Goal: Task Accomplishment & Management: Complete application form

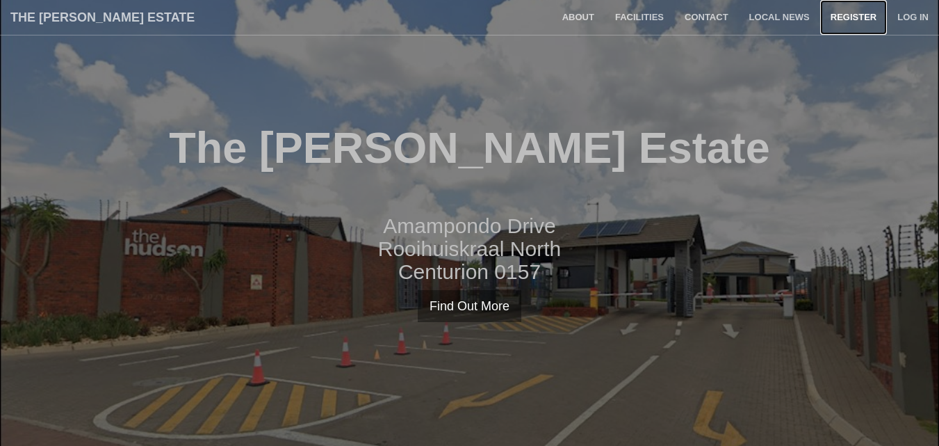
click at [858, 19] on link "Register" at bounding box center [853, 17] width 67 height 35
click at [846, 13] on link "Register" at bounding box center [853, 17] width 67 height 35
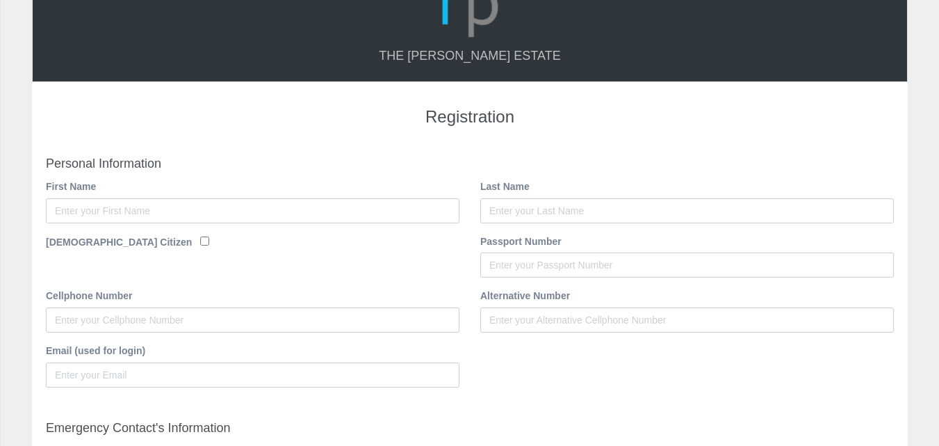
scroll to position [67, 0]
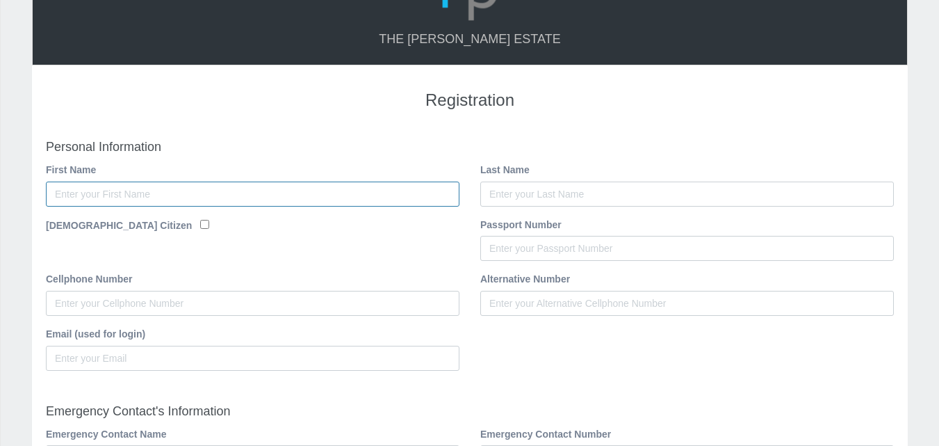
click at [90, 193] on input "First Name" at bounding box center [253, 193] width 414 height 25
type input "Busisiwe"
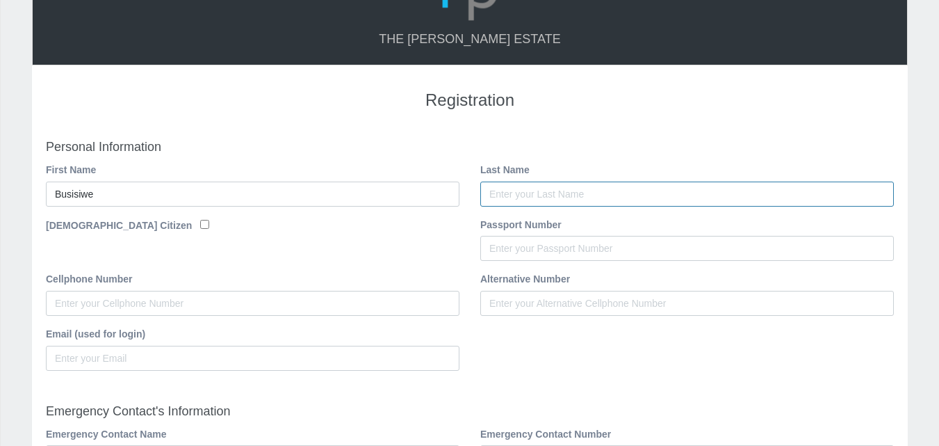
click at [505, 199] on input "Last Name" at bounding box center [687, 193] width 414 height 25
type input "Thuketana"
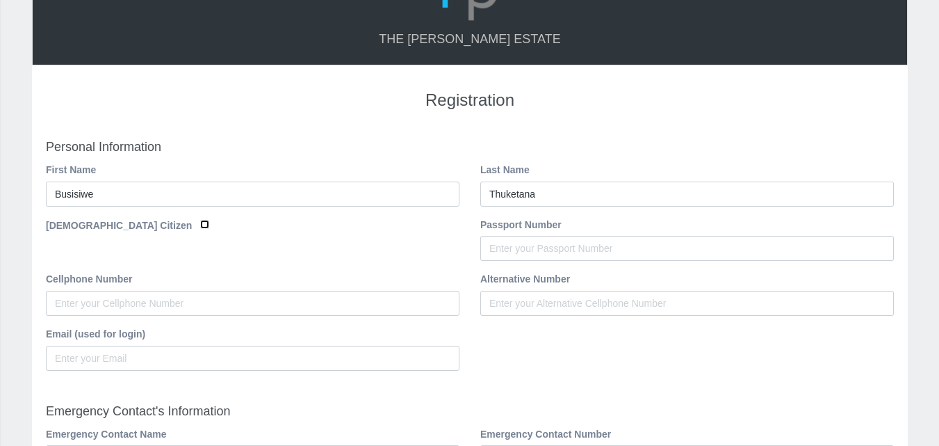
click at [200, 222] on input "South African Citizen" at bounding box center [204, 224] width 9 height 9
checkbox input "true"
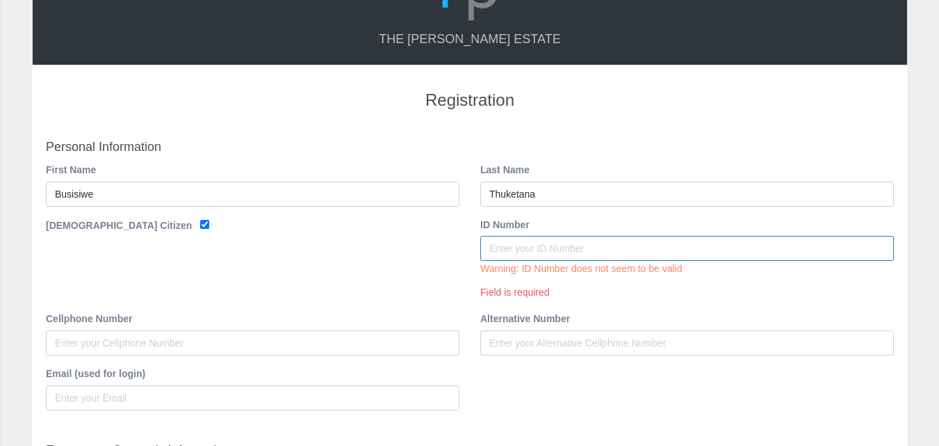
click at [548, 243] on input "ID Number" at bounding box center [687, 248] width 414 height 25
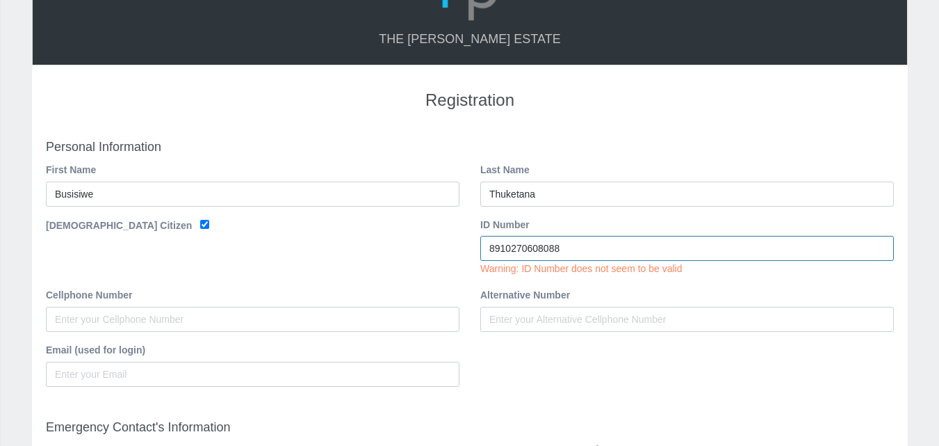
type input "8910270608088"
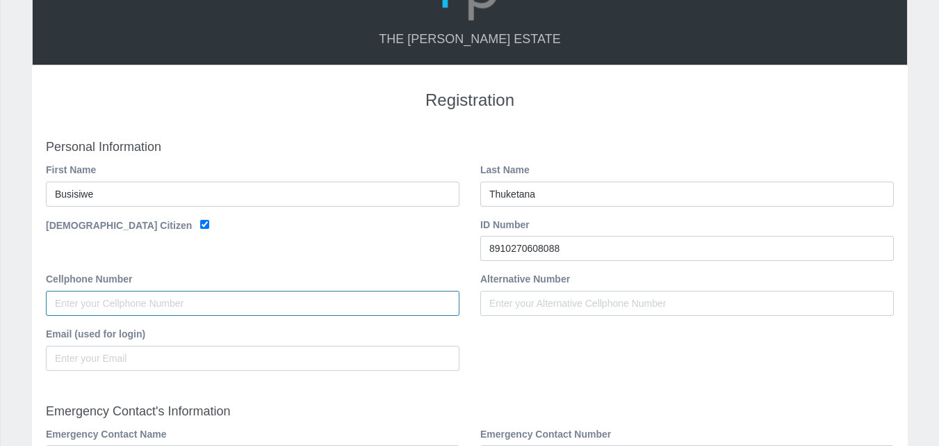
click at [92, 313] on input "Cellphone Number" at bounding box center [253, 303] width 414 height 25
type input "0739375917"
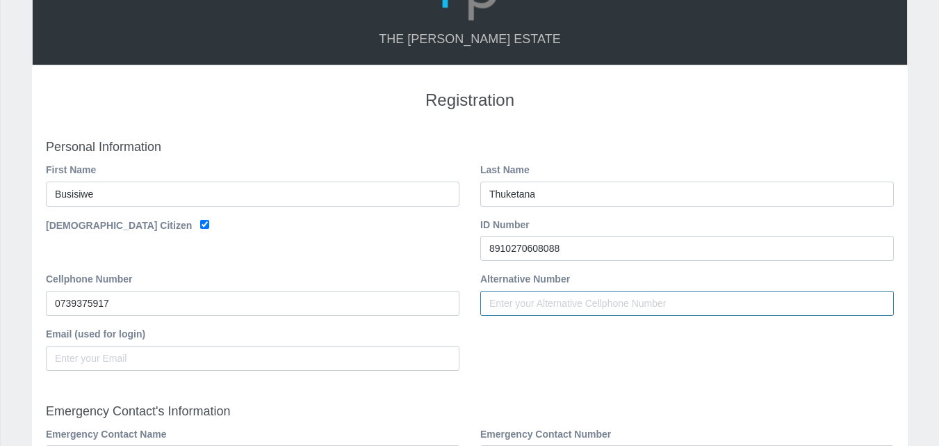
click at [581, 304] on input "Alternative Number" at bounding box center [687, 303] width 414 height 25
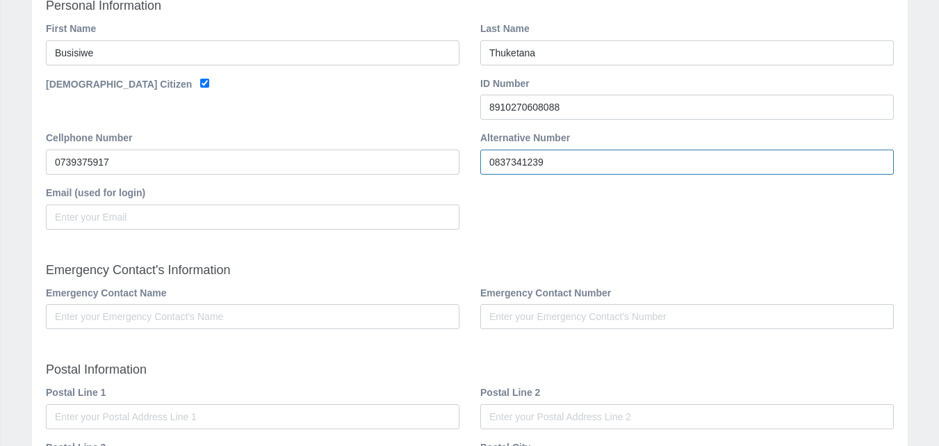
scroll to position [210, 0]
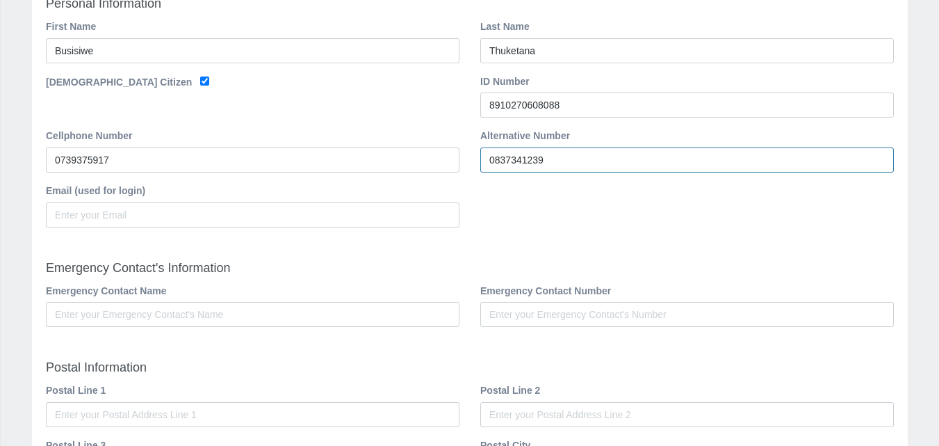
type input "0837341239"
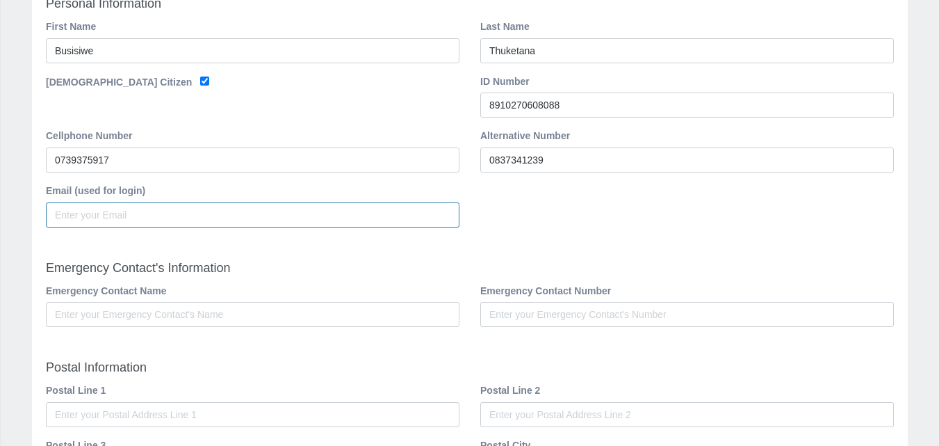
click at [83, 220] on input "Email (used for login)" at bounding box center [253, 214] width 414 height 25
type input "[EMAIL_ADDRESS][DOMAIN_NAME]"
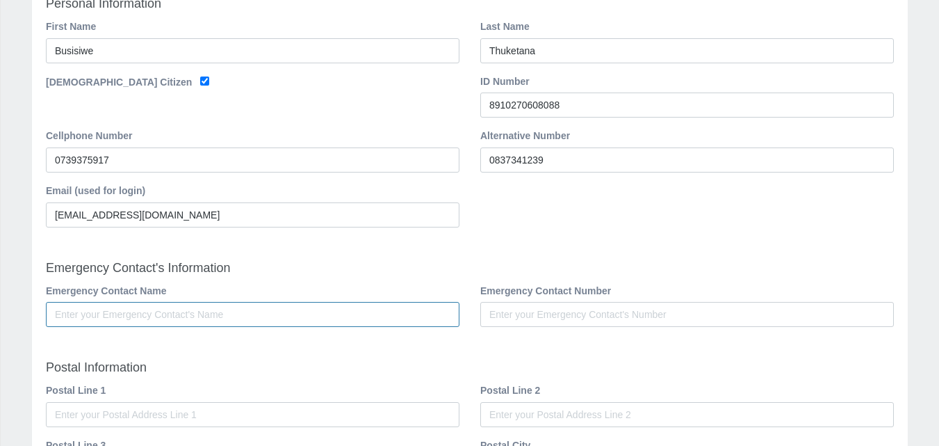
click at [117, 319] on input "Emergency Contact Name" at bounding box center [253, 314] width 414 height 25
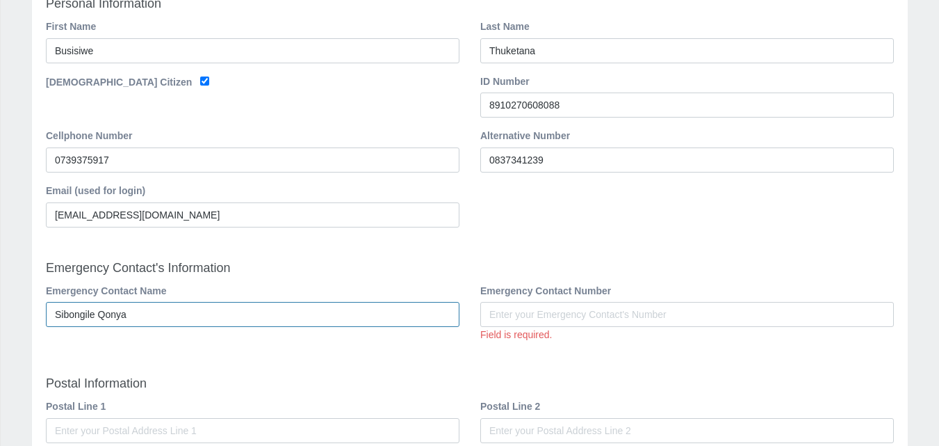
type input "Sibongile Qonya"
click at [517, 308] on input "Emergency Contact Number" at bounding box center [687, 314] width 414 height 25
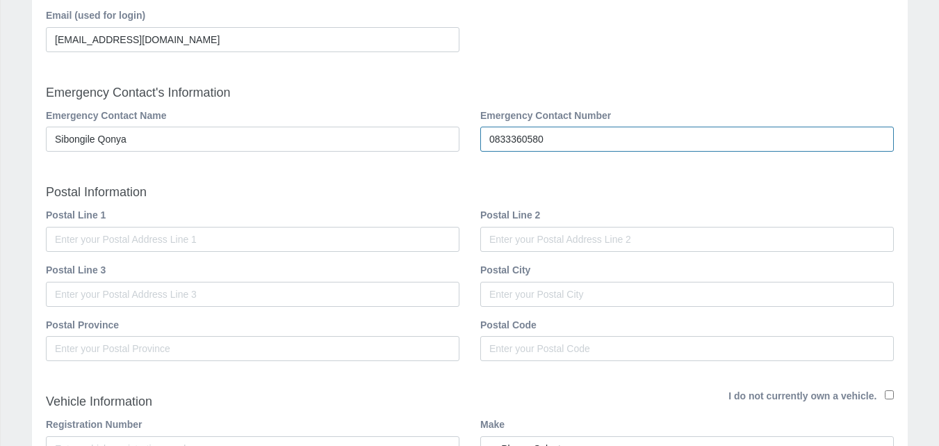
scroll to position [387, 0]
type input "0833360580"
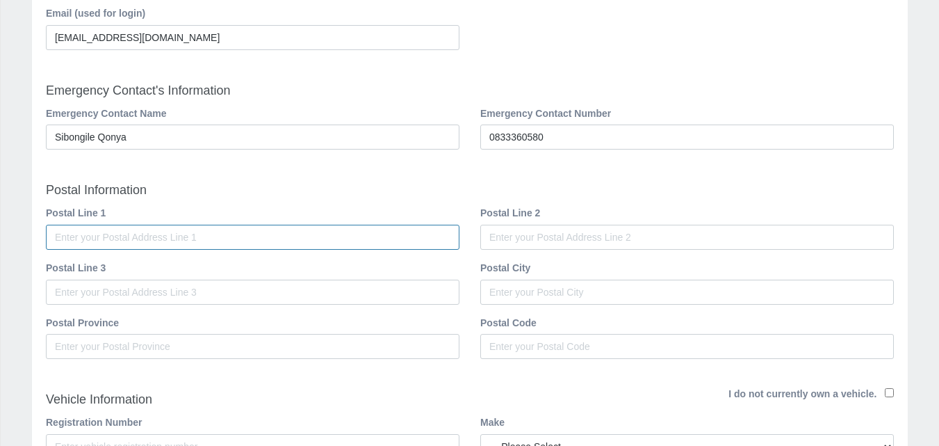
click at [153, 238] on input "Postal Line 1" at bounding box center [253, 236] width 414 height 25
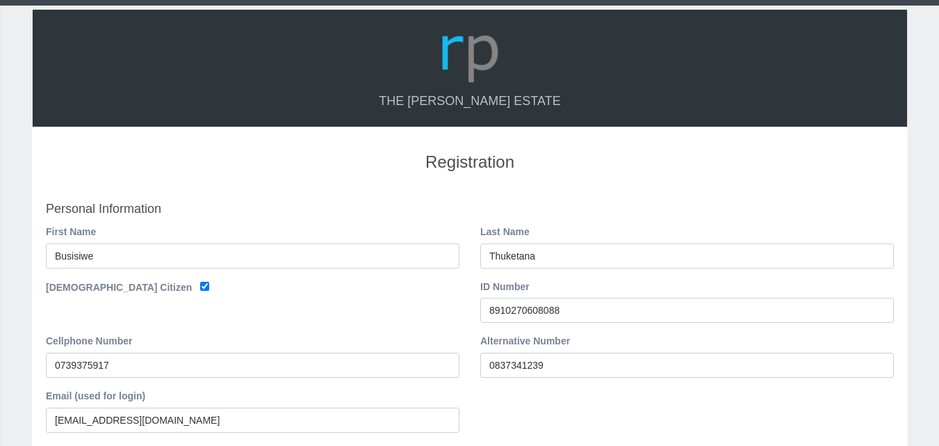
scroll to position [0, 0]
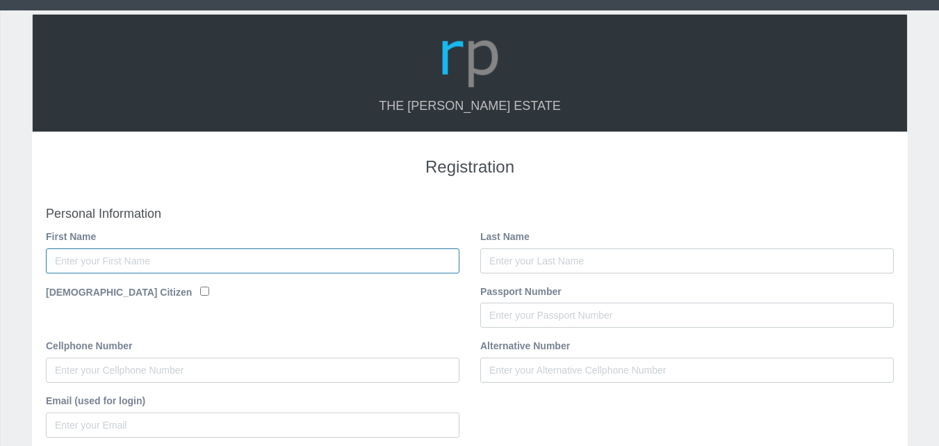
click at [102, 266] on input "First Name" at bounding box center [253, 260] width 414 height 25
type input "Busisiwe"
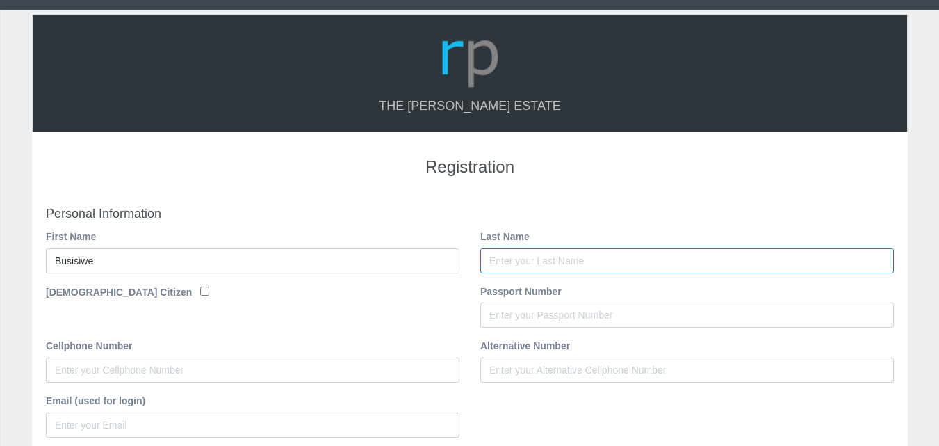
click at [573, 260] on input "Last Name" at bounding box center [687, 260] width 414 height 25
type input "Thuketana"
click at [200, 287] on input "South African Citizen" at bounding box center [204, 290] width 9 height 9
checkbox input "true"
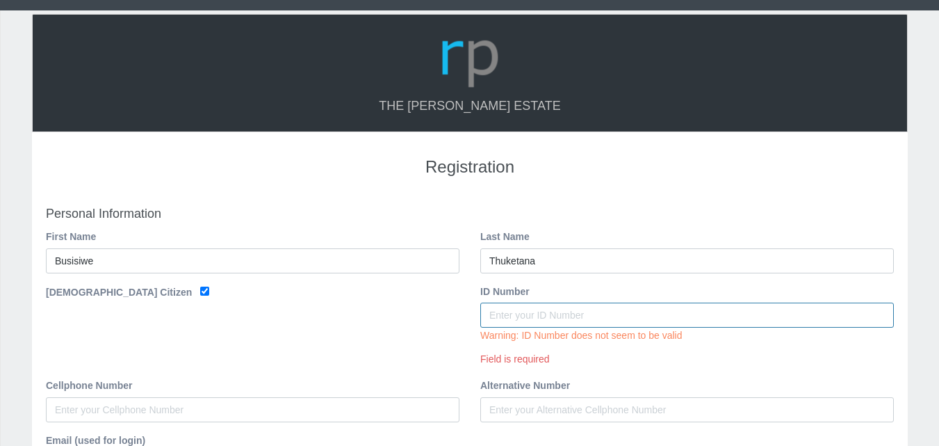
click at [500, 322] on input "ID Number" at bounding box center [687, 314] width 414 height 25
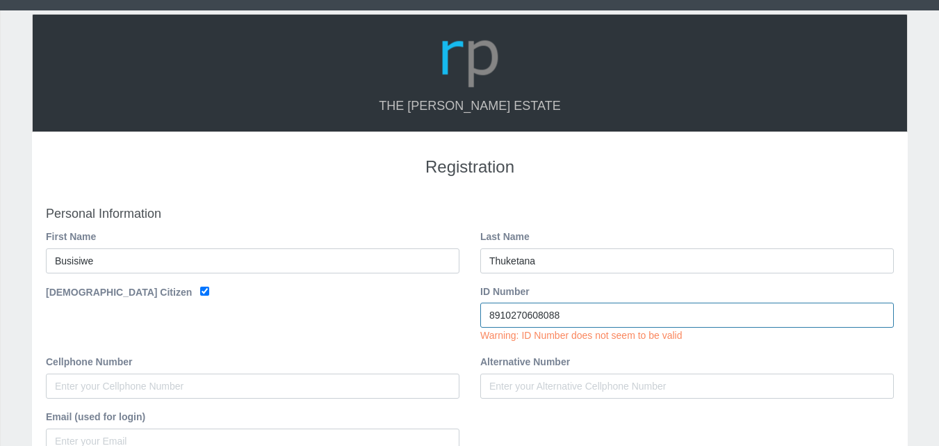
type input "8910270608088"
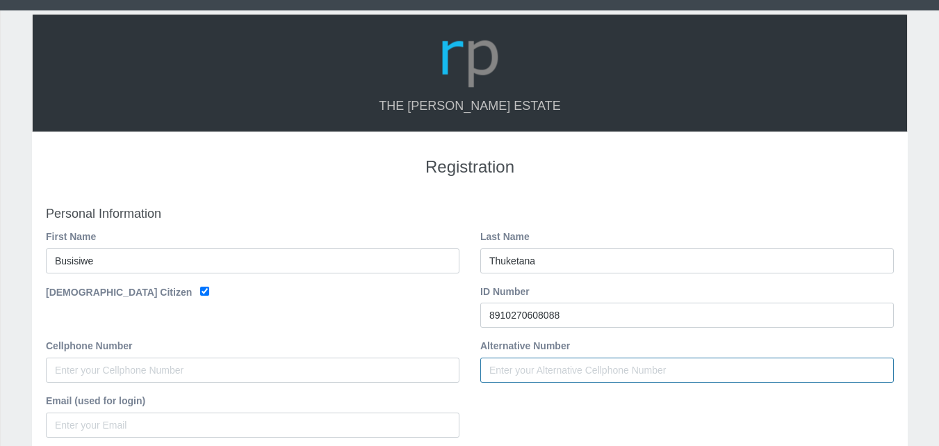
click at [525, 381] on input "Alternative Number" at bounding box center [687, 369] width 414 height 25
type input "0837341239"
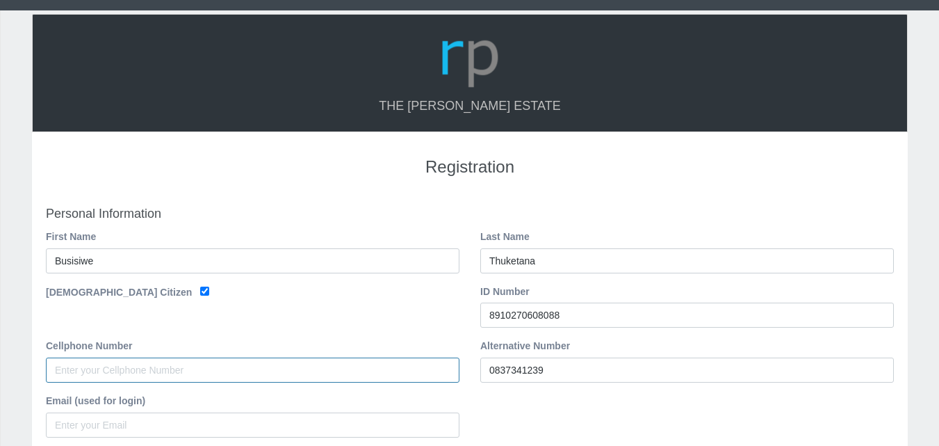
click at [96, 362] on input "Cellphone Number" at bounding box center [253, 369] width 414 height 25
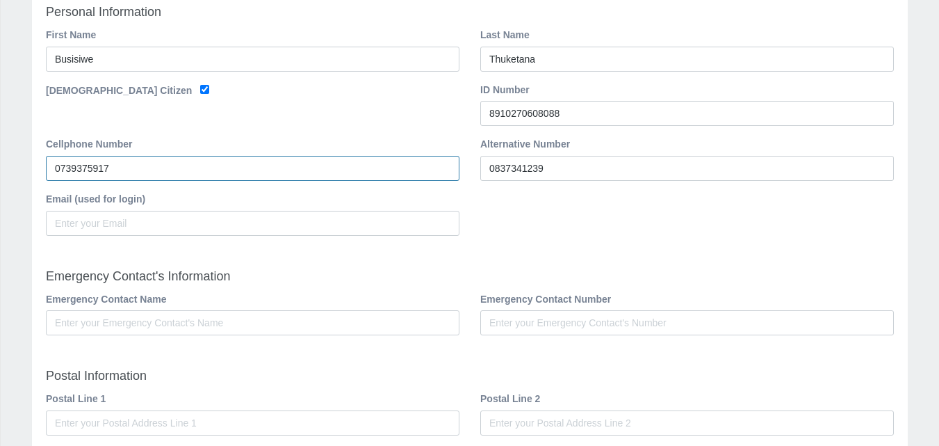
scroll to position [199, 0]
type input "0739375917"
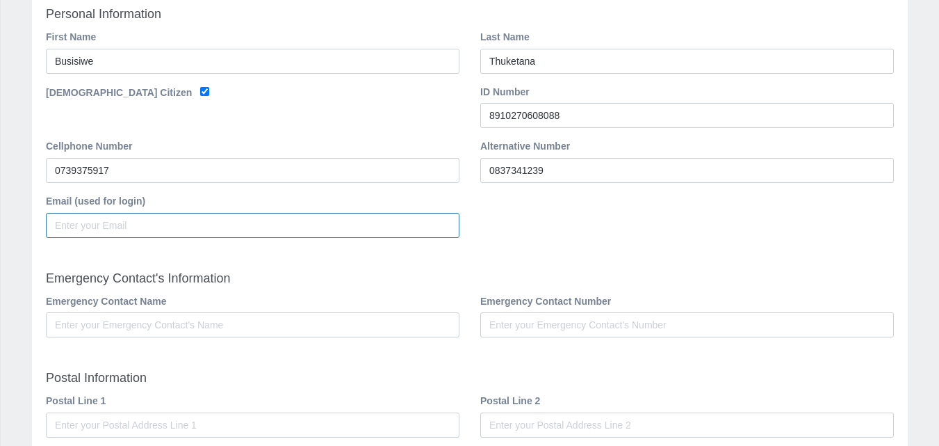
click at [83, 224] on input "Email (used for login)" at bounding box center [253, 225] width 414 height 25
type input "busisiweq@gmail.com"
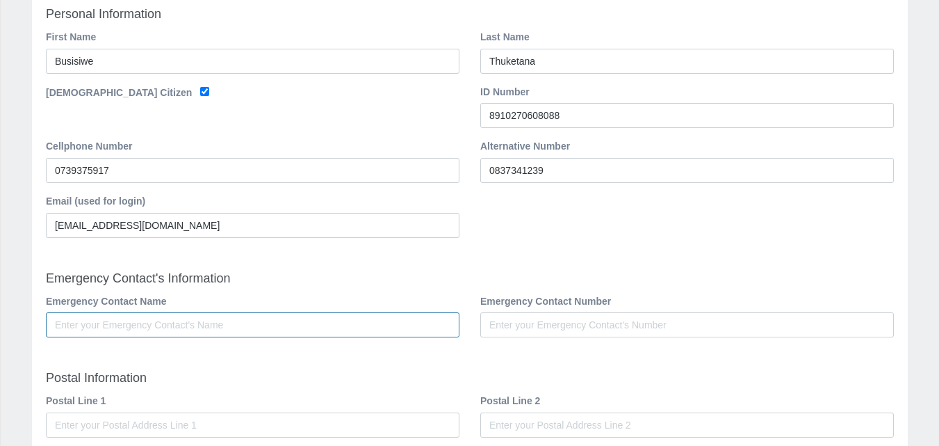
click at [130, 325] on input "Emergency Contact Name" at bounding box center [253, 324] width 414 height 25
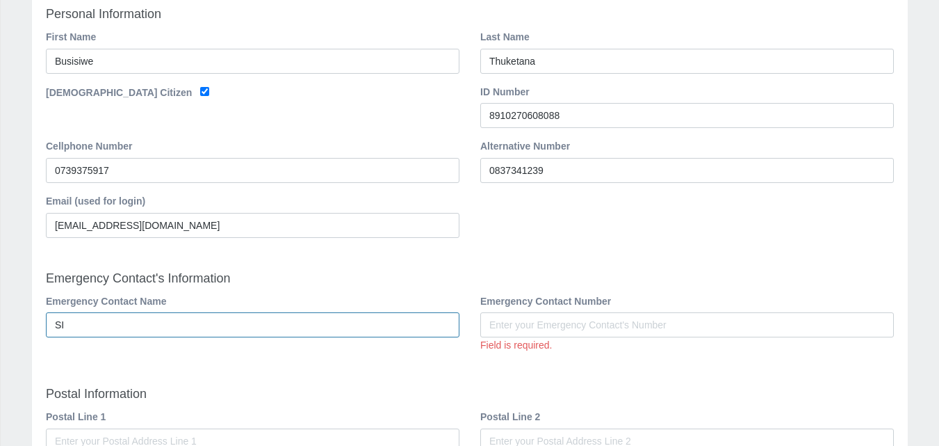
type input "S"
type input "Sibongile Qonya"
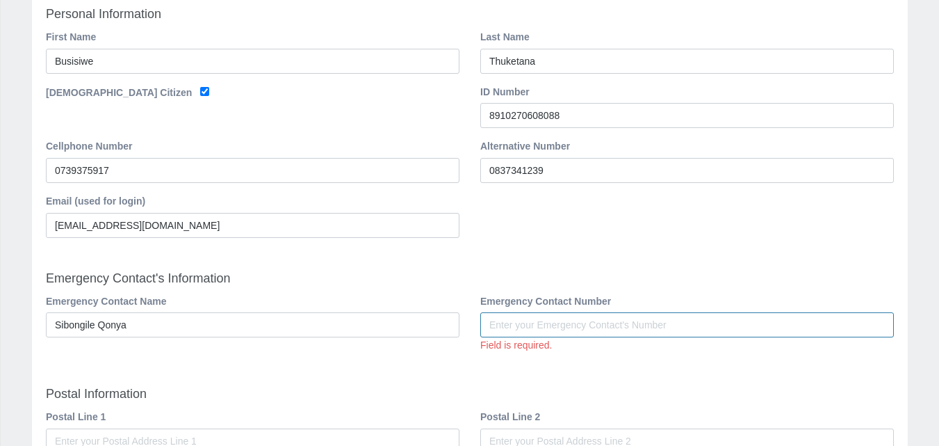
click at [510, 325] on input "Emergency Contact Number" at bounding box center [687, 324] width 414 height 25
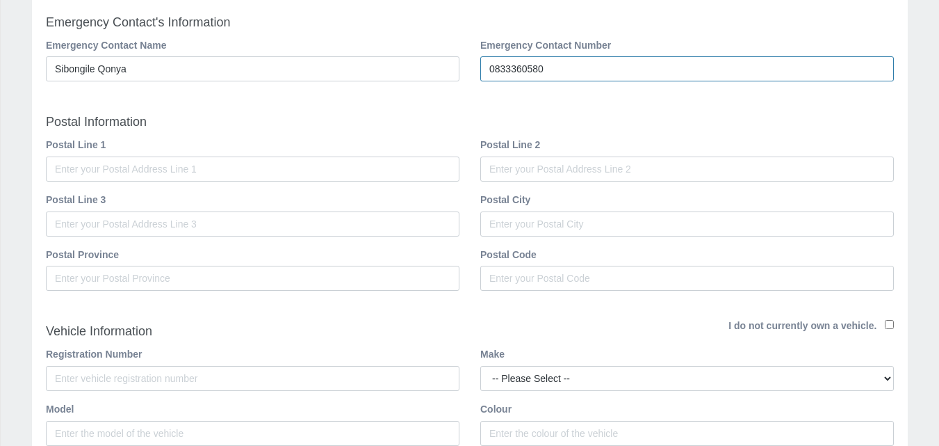
scroll to position [457, 0]
type input "0833360580"
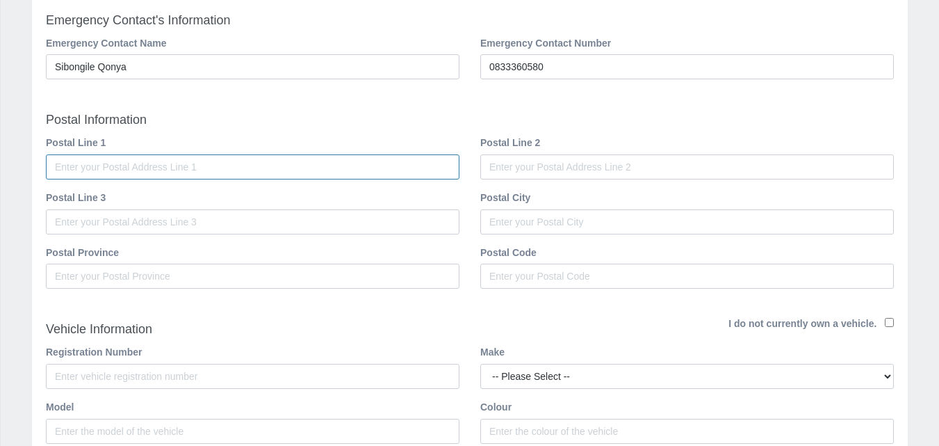
click at [76, 174] on input "Postal Line 1" at bounding box center [253, 166] width 414 height 25
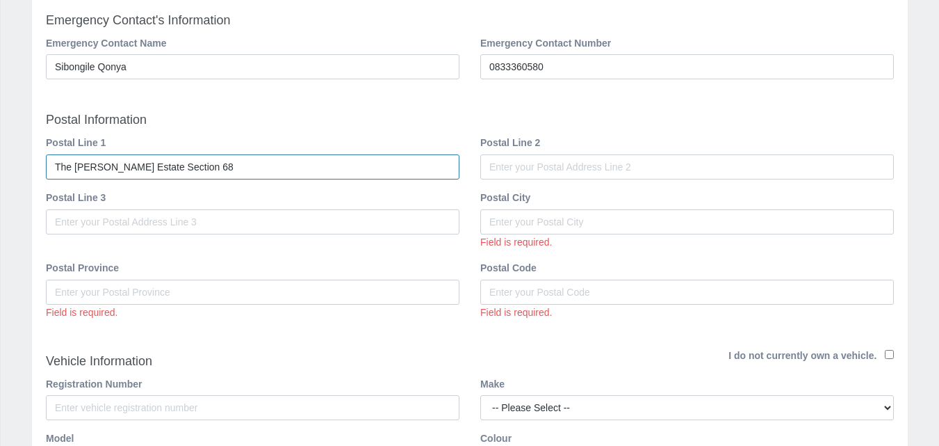
type input "The Hudson Estate Section 68"
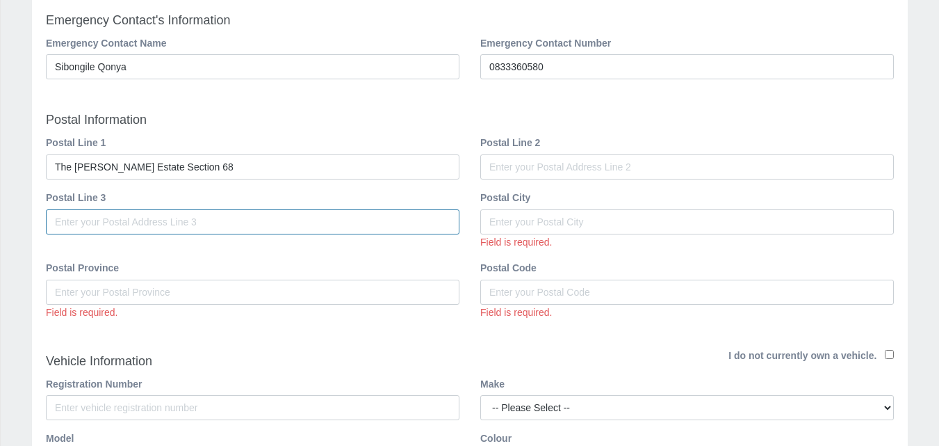
click at [108, 219] on input "Postal Line 3" at bounding box center [253, 221] width 414 height 25
type input "Amampondo Drive, Rooihuiskraal North, Centurion"
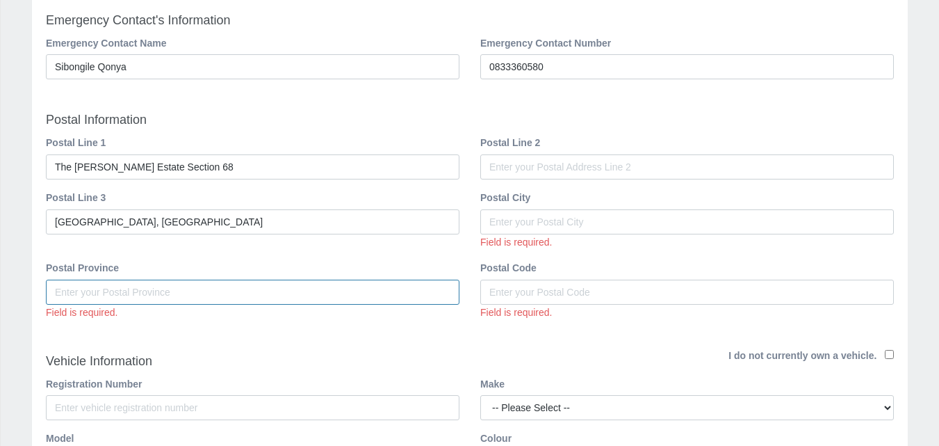
click at [93, 289] on input "Postal Province" at bounding box center [253, 291] width 414 height 25
type input "g"
type input "Gauteng"
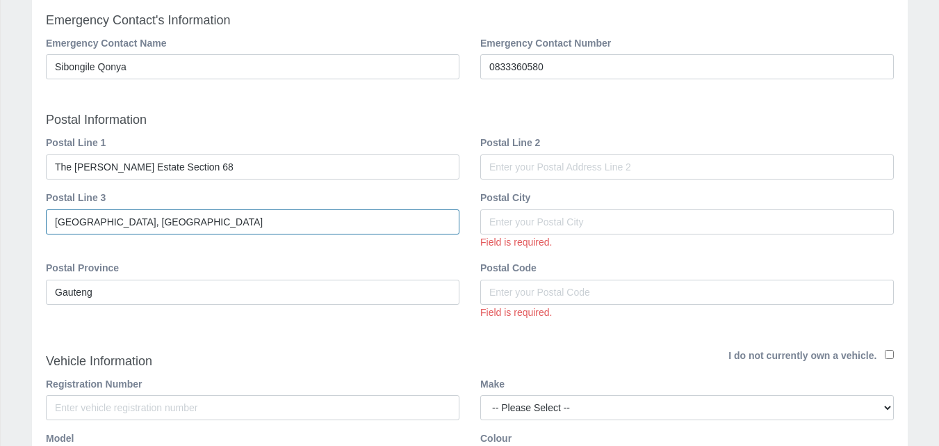
click at [278, 226] on input "Amampondo Drive, Rooihuiskraal North, Centurion" at bounding box center [253, 221] width 414 height 25
type input "Amampondo Drive, Rooihuiskraal North, Centurion"
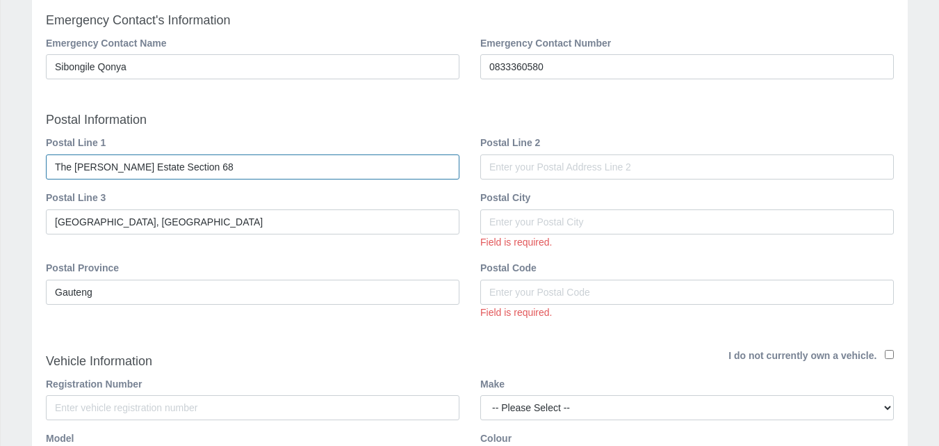
drag, startPoint x: 206, startPoint y: 164, endPoint x: 48, endPoint y: 164, distance: 158.5
click at [48, 164] on input "The Hudson Estate Section 68" at bounding box center [253, 166] width 414 height 25
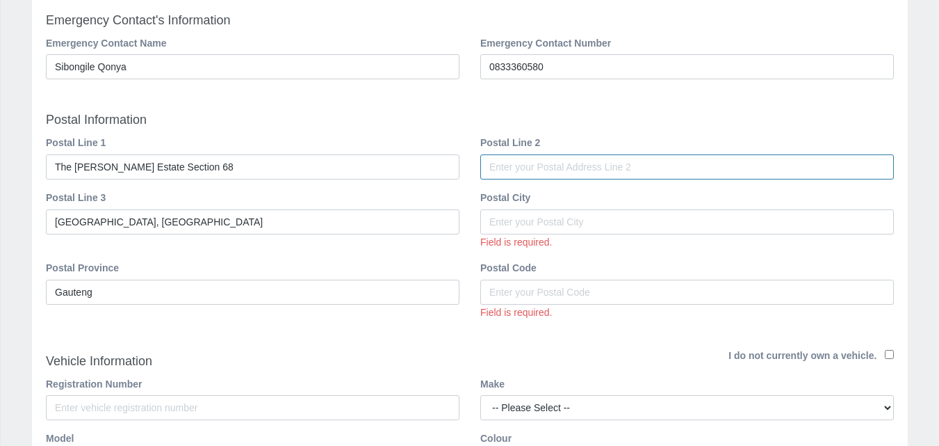
click at [510, 163] on input "Postal Line 2" at bounding box center [687, 166] width 414 height 25
paste input "The Hudson Estate Section 68"
type input "The Hudson Estate Section 68"
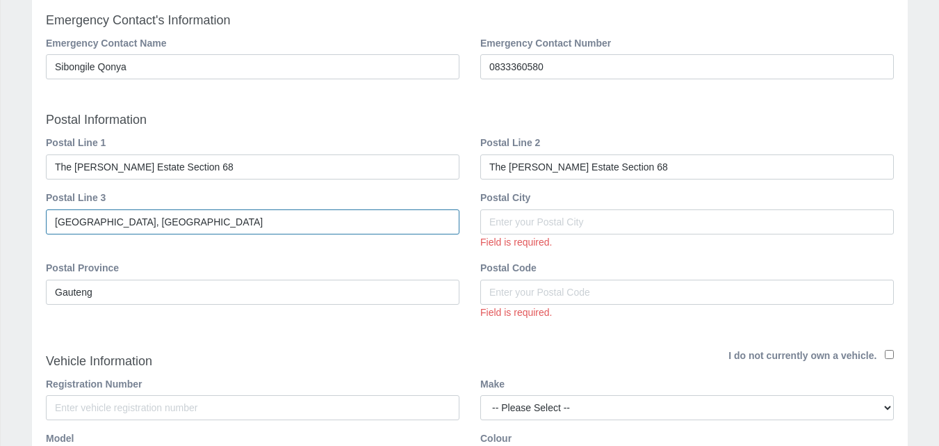
drag, startPoint x: 288, startPoint y: 220, endPoint x: 71, endPoint y: 226, distance: 216.9
click at [57, 226] on input "Amampondo Drive, Rooihuiskraal North, Centurion" at bounding box center [253, 221] width 414 height 25
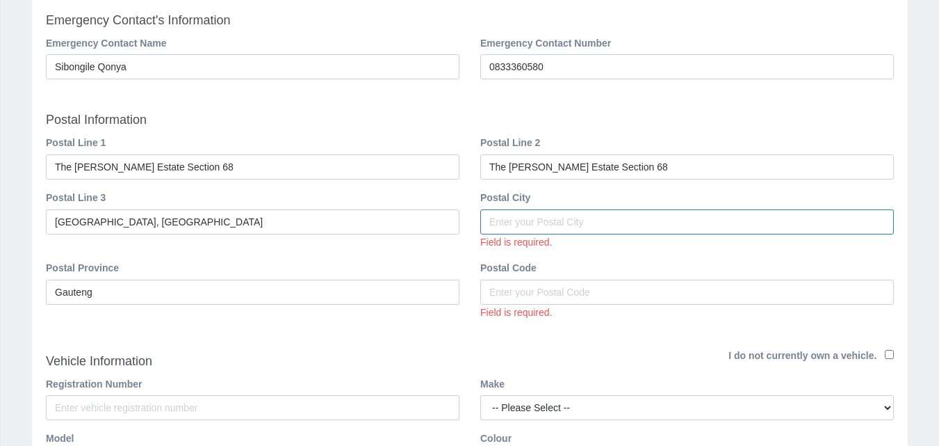
click at [518, 215] on input "Postal City" at bounding box center [687, 221] width 414 height 25
paste input "Amampondo Drive, Rooihuiskraal North, Centurion"
type input "Amampondo Drive, Rooihuiskraal North, Centurion"
drag, startPoint x: 742, startPoint y: 215, endPoint x: 451, endPoint y: 224, distance: 291.4
click at [451, 224] on div "Postal Line 3 Amampondo Drive, Rooihuiskraal North, Centurion Postal City Amamp…" at bounding box center [469, 225] width 869 height 71
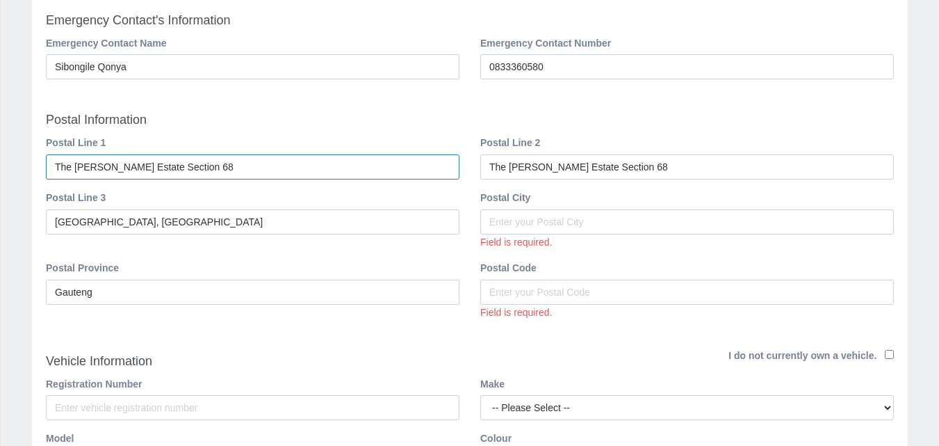
drag, startPoint x: 198, startPoint y: 167, endPoint x: 142, endPoint y: 167, distance: 56.3
click at [142, 167] on input "The Hudson Estate Section 68" at bounding box center [253, 166] width 414 height 25
type input "The [PERSON_NAME] Estate"
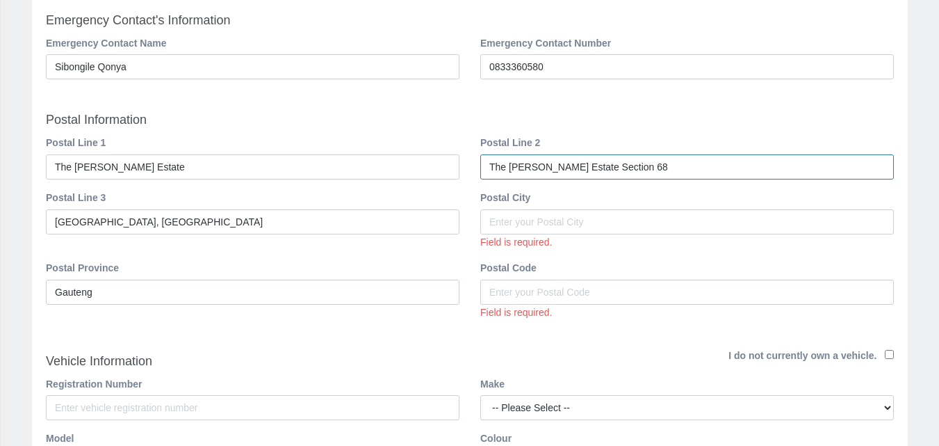
drag, startPoint x: 637, startPoint y: 166, endPoint x: 457, endPoint y: 169, distance: 179.3
click at [457, 169] on div "Postal Line 1 The Hudson Estate Postal Line 2 The Hudson Estate Section 68" at bounding box center [469, 162] width 869 height 55
paste input "text"
type input "Section 68"
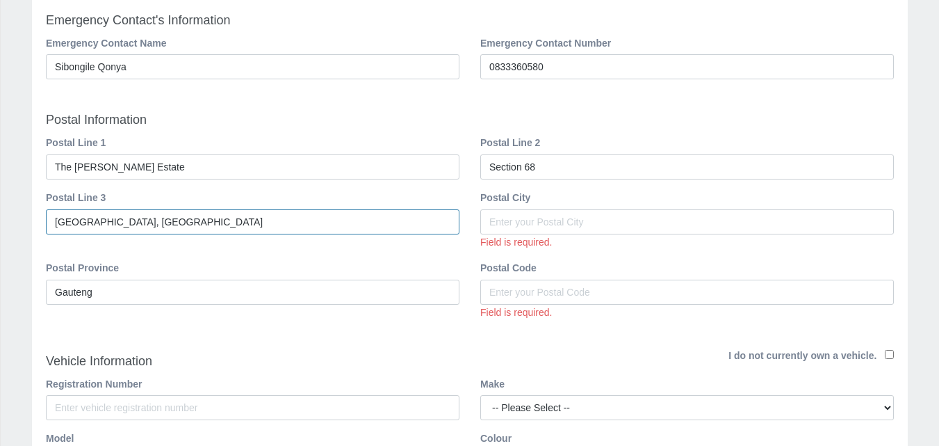
drag, startPoint x: 233, startPoint y: 219, endPoint x: 293, endPoint y: 219, distance: 59.8
click at [293, 219] on input "Amampondo Drive, Rooihuiskraal North, Centurion" at bounding box center [253, 221] width 414 height 25
type input "Amampondo Drive, Rooihuiskraal North,"
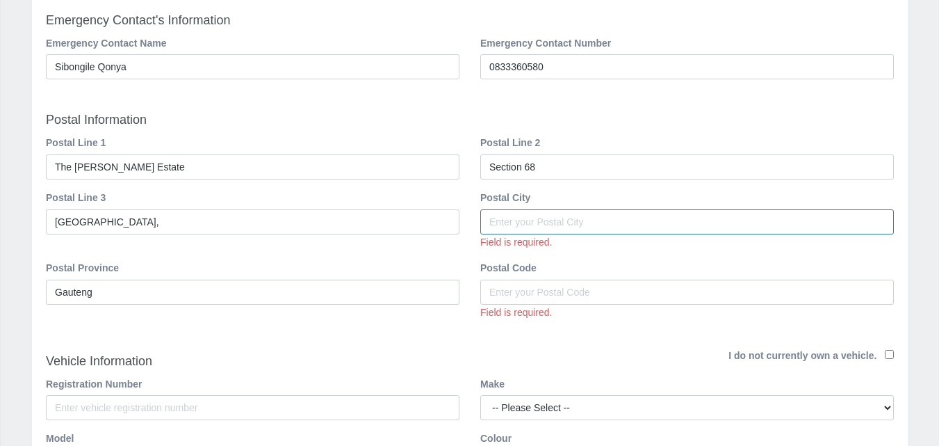
click at [532, 229] on input "Postal City" at bounding box center [687, 221] width 414 height 25
paste input "Centurion"
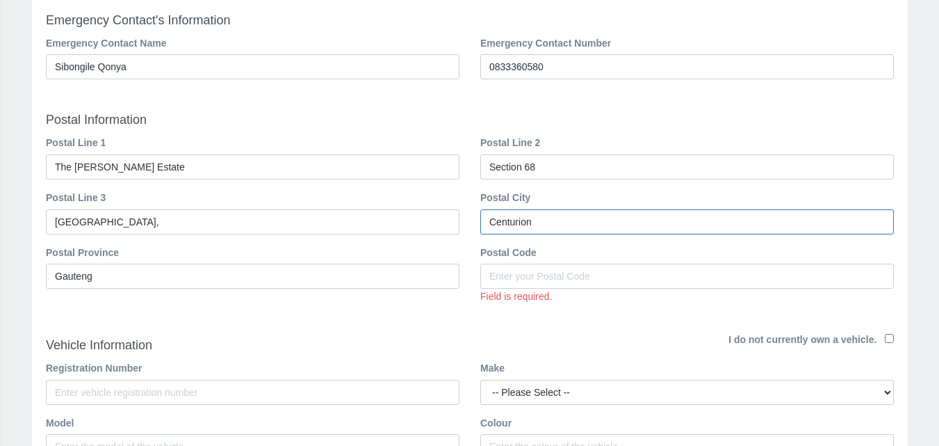
type input "Centurion"
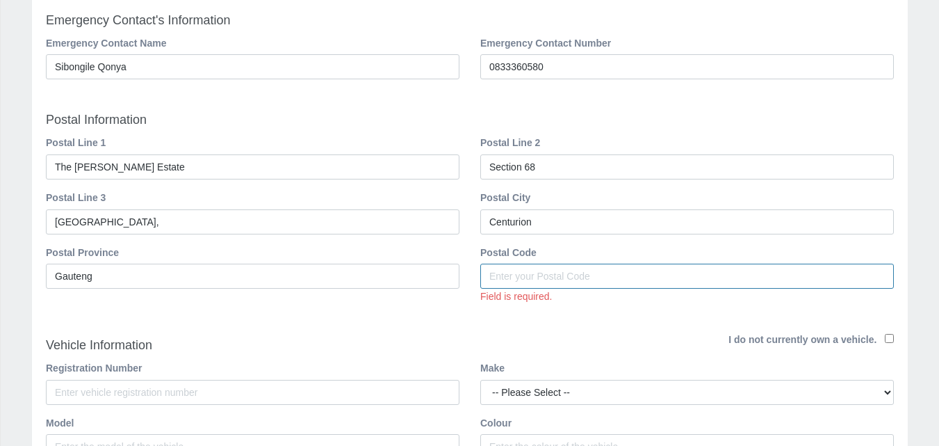
click at [537, 275] on input "Postal Code" at bounding box center [687, 275] width 414 height 25
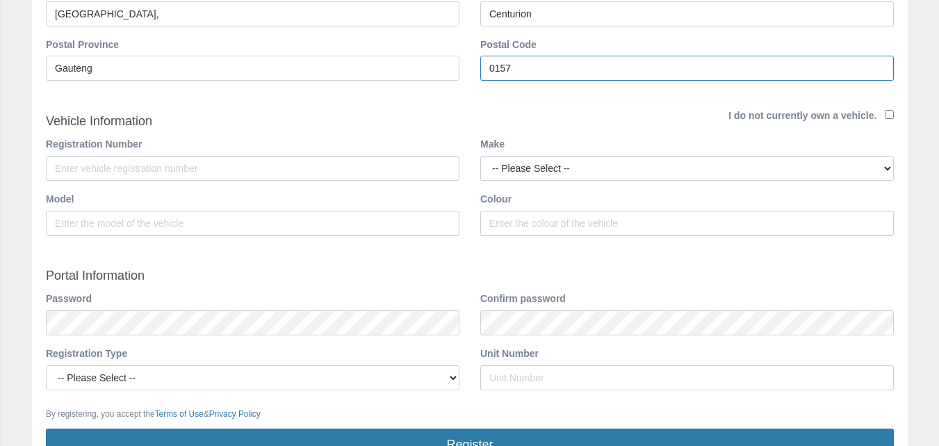
scroll to position [678, 0]
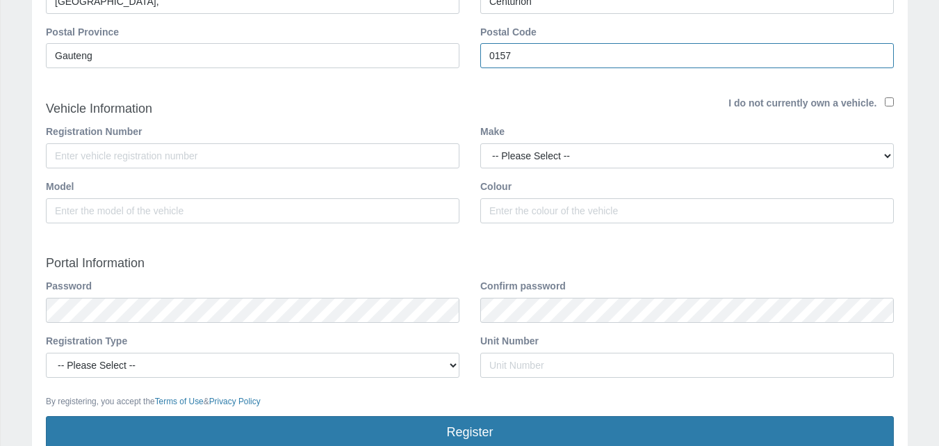
type input "0157"
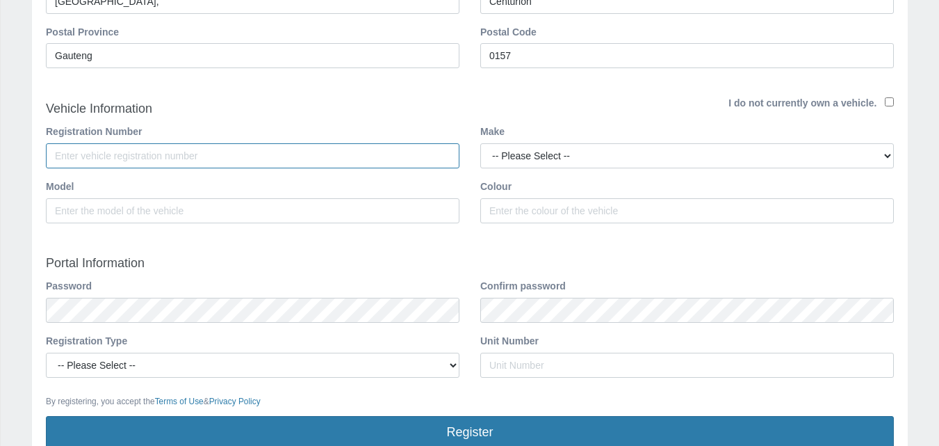
click at [155, 157] on input "Registration Number" at bounding box center [253, 155] width 414 height 25
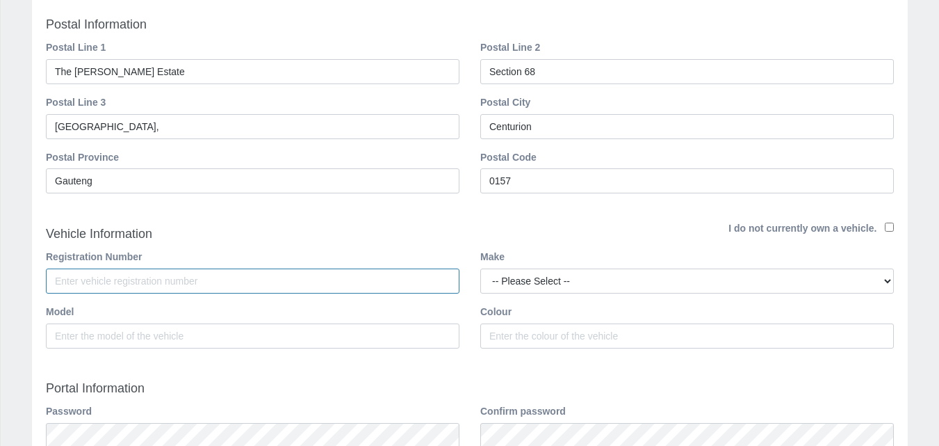
scroll to position [565, 0]
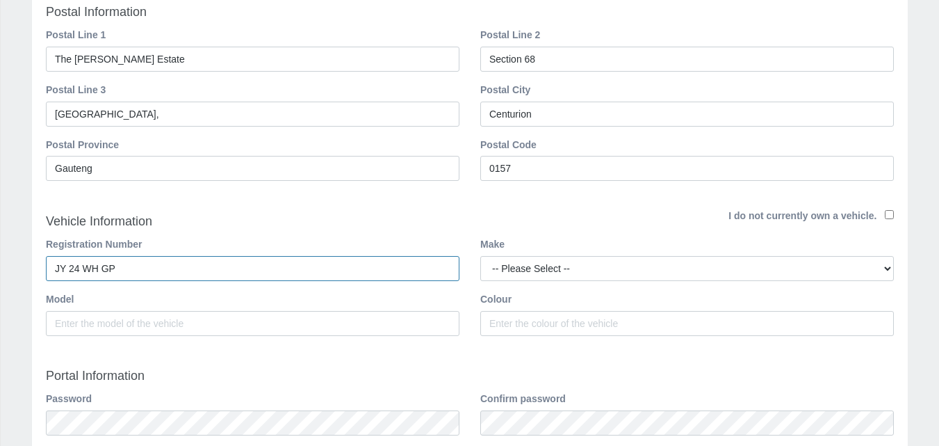
type input "jy 24 wh gp"
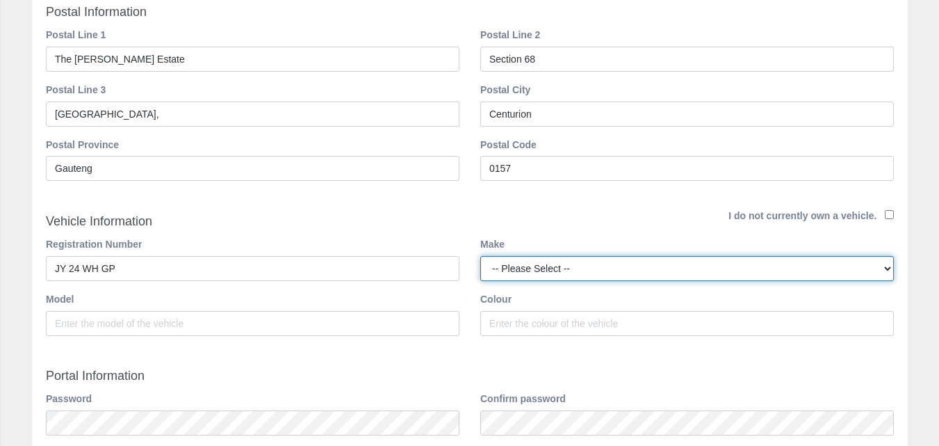
click at [715, 269] on select "-- Please Select -- Abarth AC Cars Alfa Romeo Aston Martin Audi B.A.W Bentley B…" at bounding box center [687, 268] width 414 height 25
select select "Mercedes Benz"
click at [480, 256] on select "-- Please Select -- Abarth AC Cars Alfa Romeo Aston Martin Audi B.A.W Bentley B…" at bounding box center [687, 268] width 414 height 25
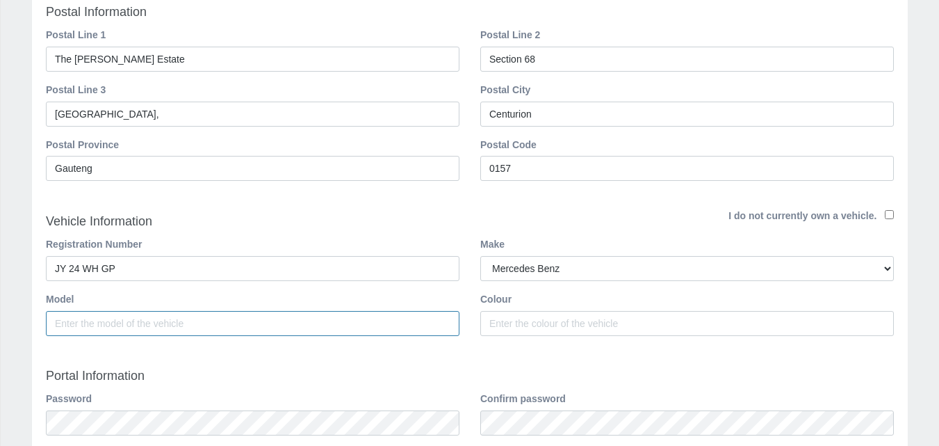
click at [224, 324] on input "Model" at bounding box center [253, 323] width 414 height 25
type input "a"
type input "A200"
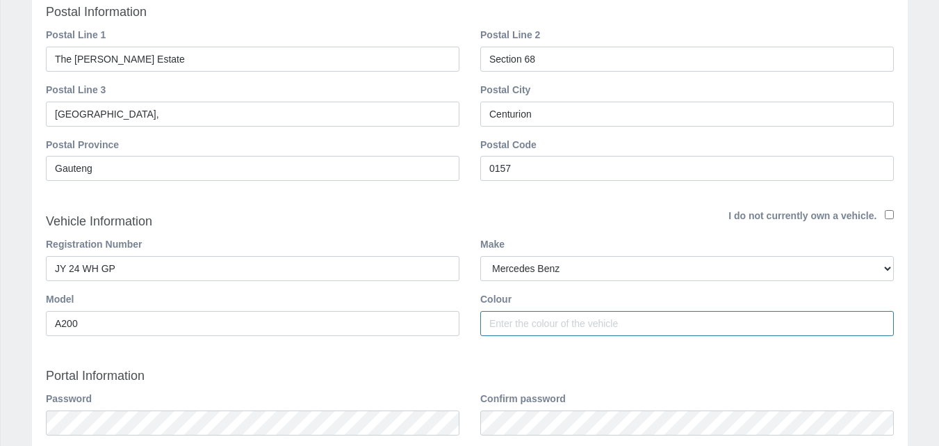
click at [535, 316] on input "Colour" at bounding box center [687, 323] width 414 height 25
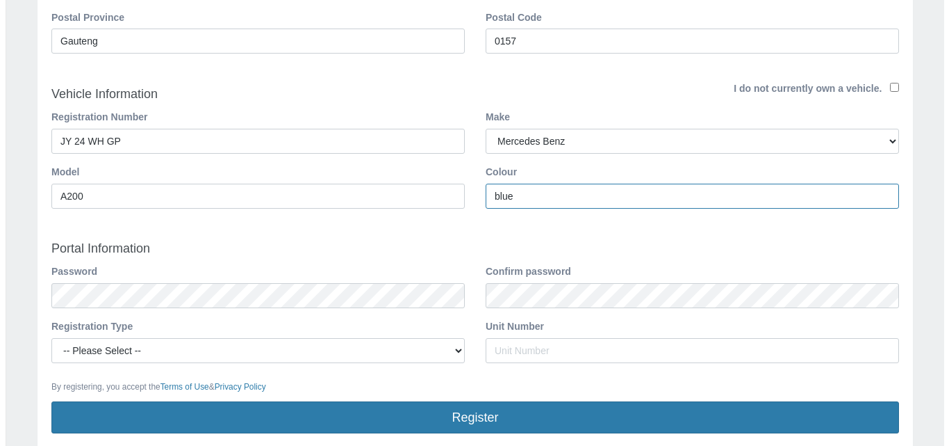
scroll to position [769, 0]
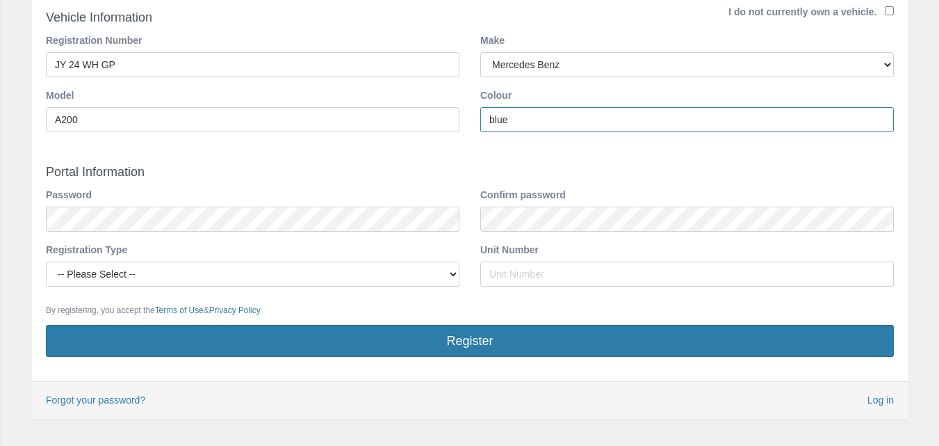
type input "blue"
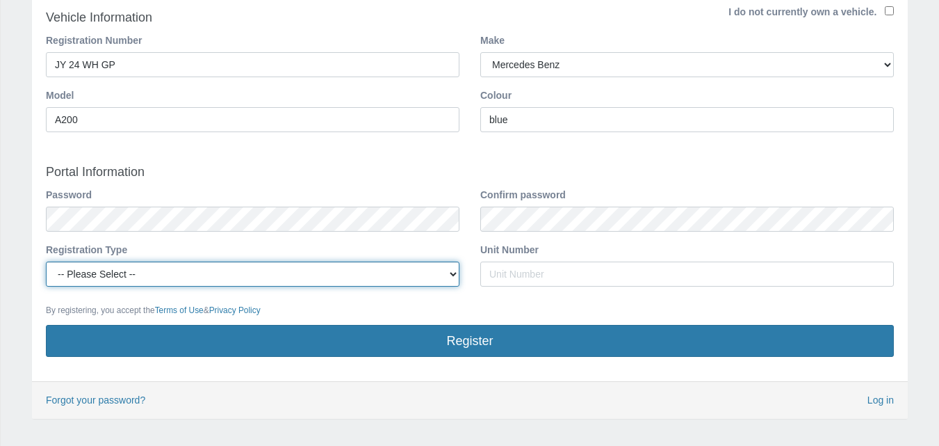
click at [448, 274] on select "-- Please Select -- Managing Agent/Estate Manager Trustee/Director Estate Agent…" at bounding box center [253, 273] width 414 height 25
select select "OWNER"
click at [46, 261] on select "-- Please Select -- Managing Agent/Estate Manager Trustee/Director Estate Agent…" at bounding box center [253, 273] width 414 height 25
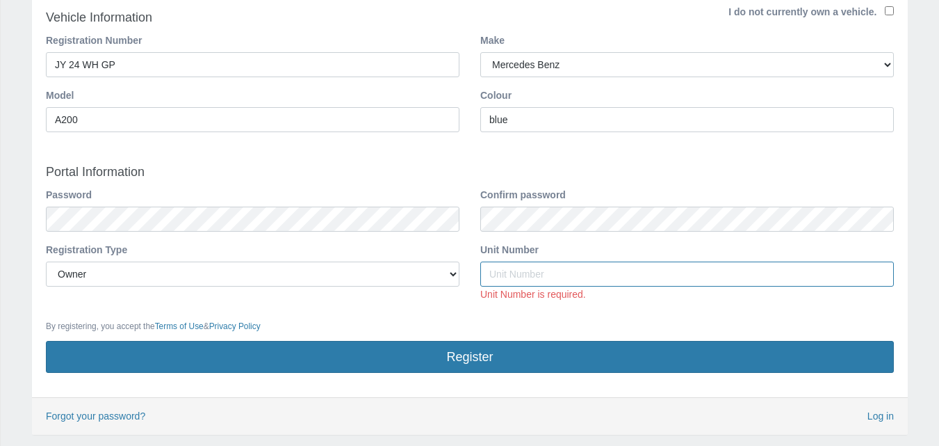
click at [543, 272] on input "Unit Number" at bounding box center [687, 273] width 414 height 25
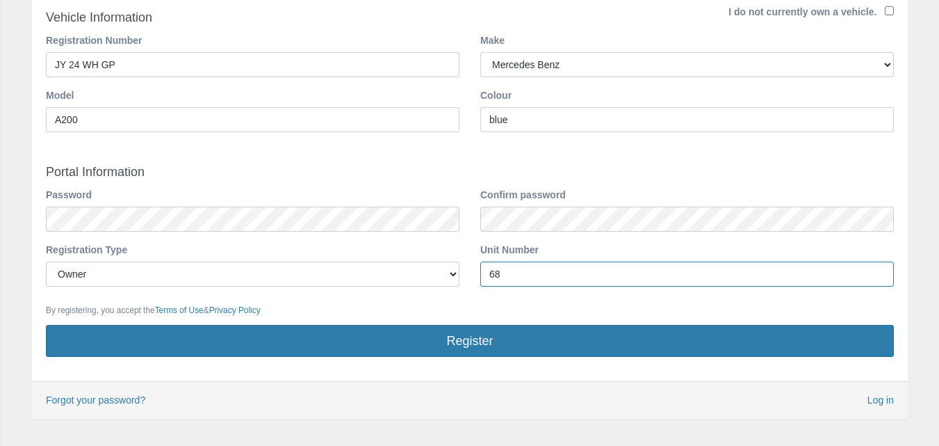
type input "68"
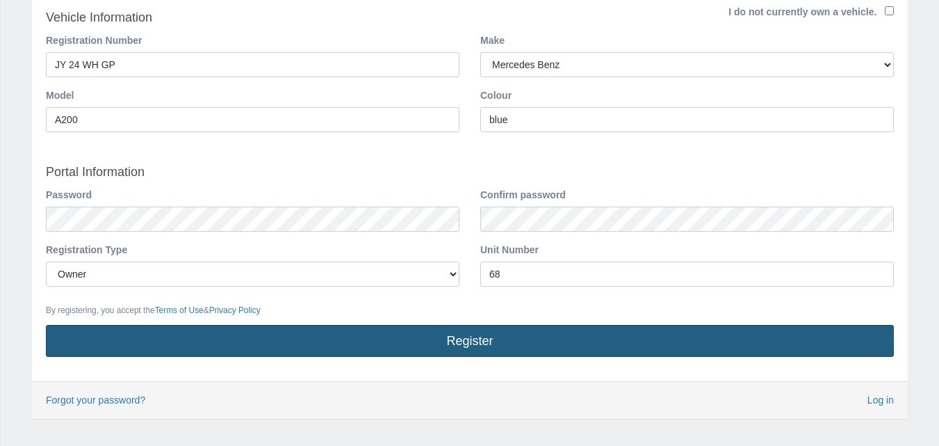
click at [507, 327] on button "Register" at bounding box center [470, 341] width 848 height 32
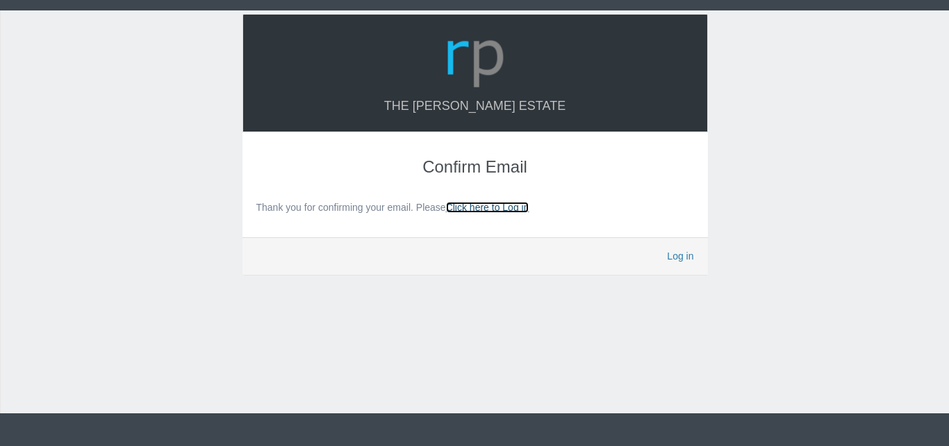
click at [478, 208] on link "Click here to Log in" at bounding box center [487, 207] width 83 height 11
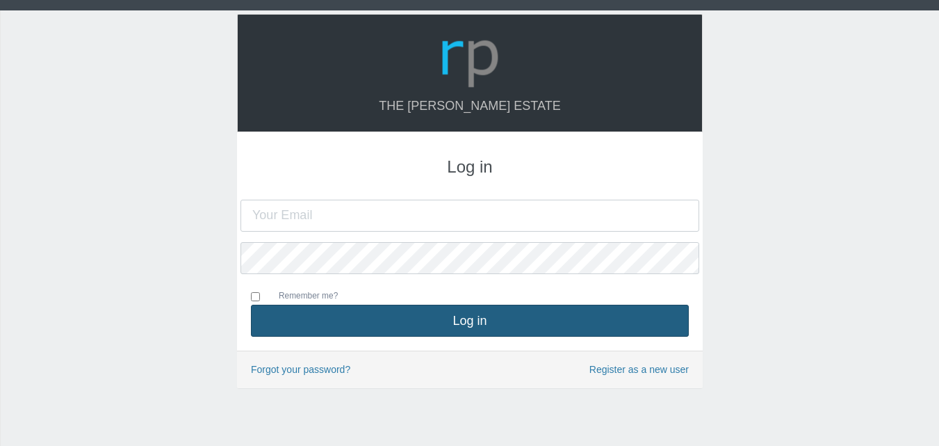
type input "[EMAIL_ADDRESS][DOMAIN_NAME]"
click at [488, 318] on button "Log in" at bounding box center [470, 320] width 438 height 32
